Goal: Task Accomplishment & Management: Manage account settings

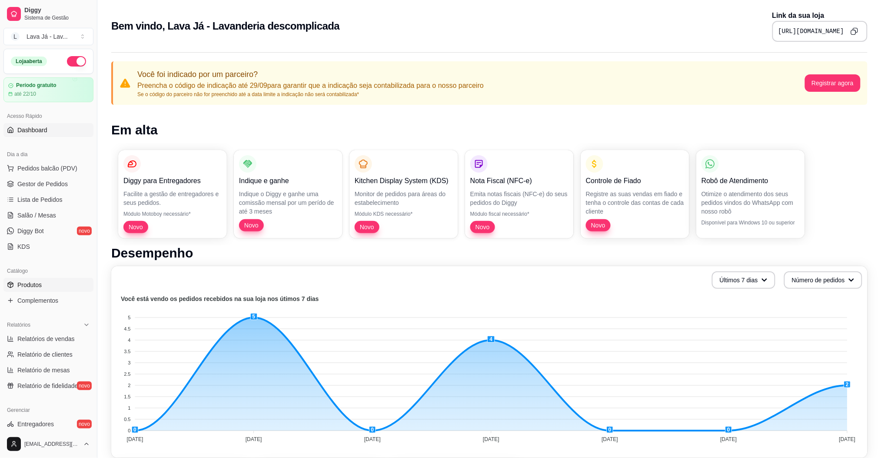
click at [41, 278] on link "Produtos" at bounding box center [48, 285] width 90 height 14
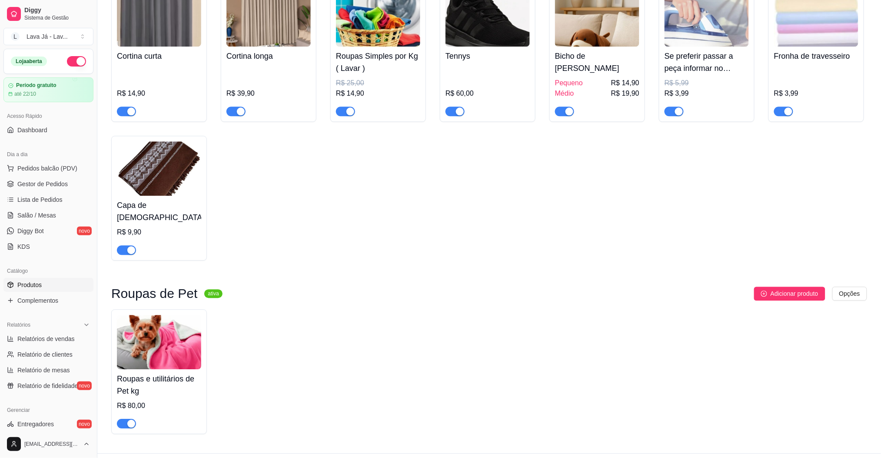
scroll to position [729, 0]
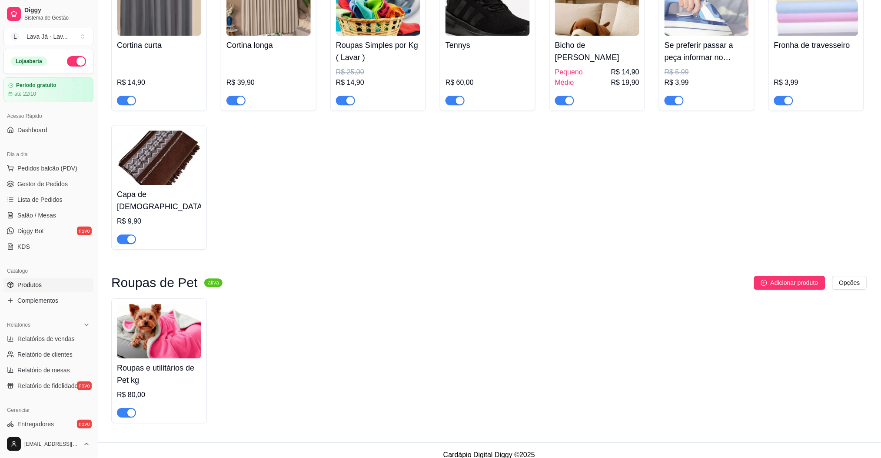
click at [169, 306] on img at bounding box center [159, 331] width 84 height 54
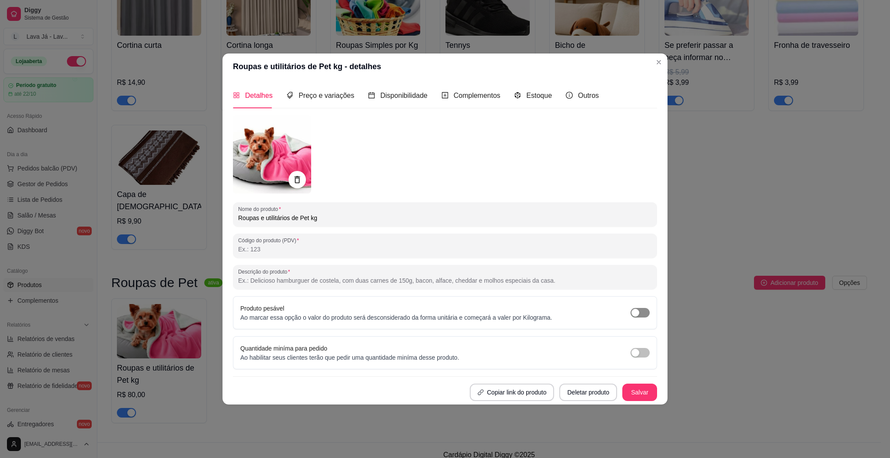
click at [649, 310] on span "button" at bounding box center [640, 313] width 19 height 10
click at [638, 390] on button "Salvar" at bounding box center [640, 391] width 34 height 17
click at [316, 92] on span "Preço e variações" at bounding box center [327, 95] width 56 height 7
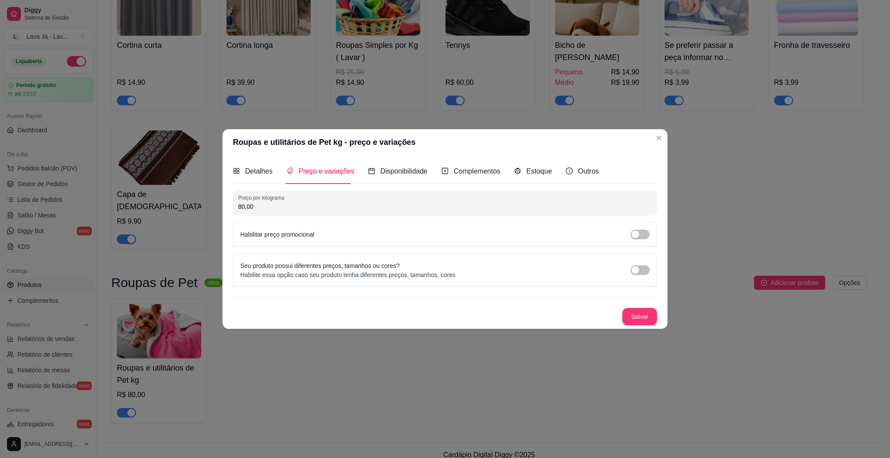
click at [309, 203] on input "80,00" at bounding box center [445, 206] width 414 height 9
type input "100,00"
click at [638, 321] on button "Salvar" at bounding box center [640, 316] width 34 height 17
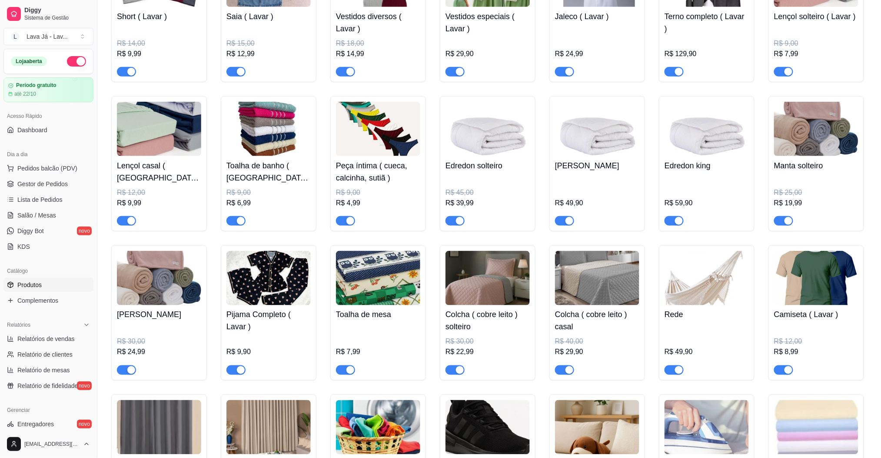
scroll to position [265, 0]
